Goal: Task Accomplishment & Management: Use online tool/utility

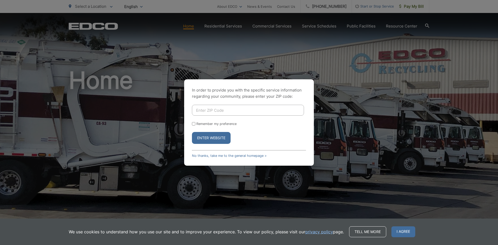
click at [266, 105] on input "Enter ZIP Code" at bounding box center [248, 110] width 112 height 11
type input "91942"
click at [192, 132] on button "Enter Website" at bounding box center [211, 138] width 39 height 12
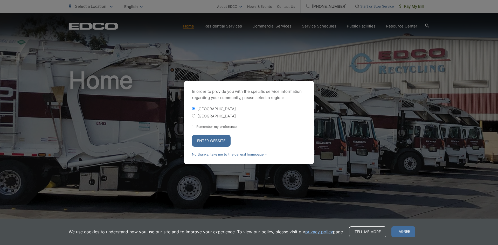
click at [223, 139] on button "Enter Website" at bounding box center [211, 141] width 39 height 12
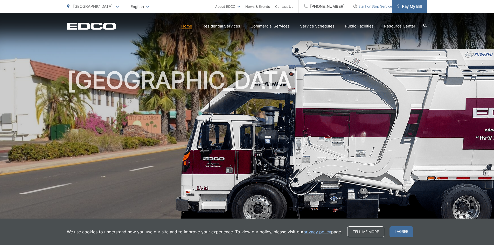
click at [400, 7] on span "Pay My Bill" at bounding box center [409, 6] width 25 height 6
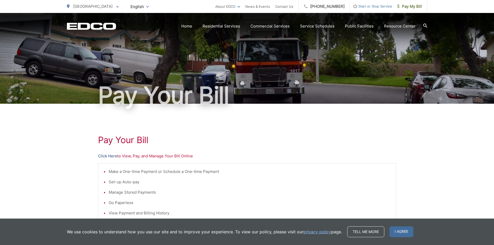
click at [111, 157] on link "Click Here" at bounding box center [107, 156] width 19 height 6
